Goal: Find specific page/section: Find specific page/section

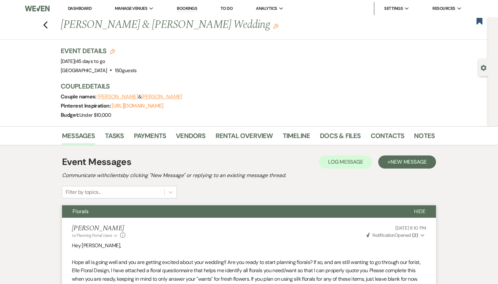
click at [82, 8] on link "Dashboard" at bounding box center [80, 9] width 24 height 6
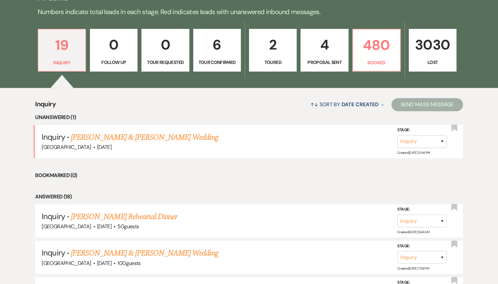
scroll to position [157, 0]
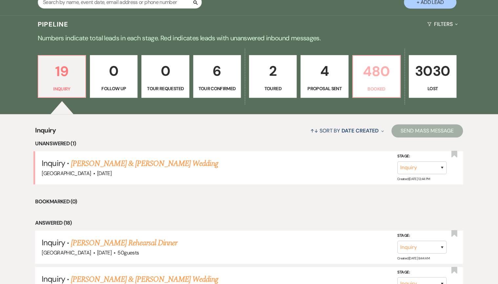
click at [382, 78] on p "480" at bounding box center [376, 71] width 39 height 22
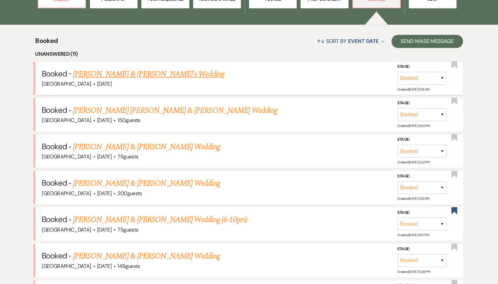
scroll to position [236, 0]
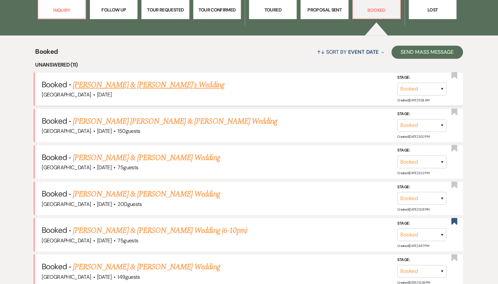
click at [195, 85] on link "[PERSON_NAME] & [PERSON_NAME]'s Wedding" at bounding box center [148, 85] width 151 height 12
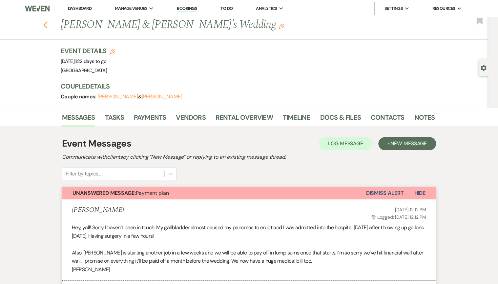
click at [47, 24] on use "button" at bounding box center [45, 24] width 4 height 7
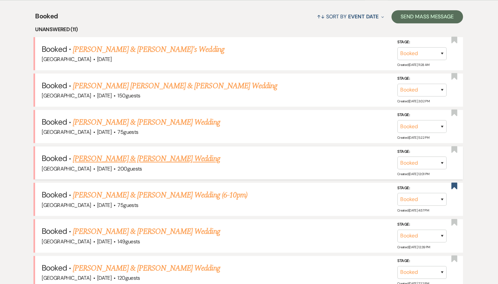
scroll to position [289, 0]
